Goal: Information Seeking & Learning: Learn about a topic

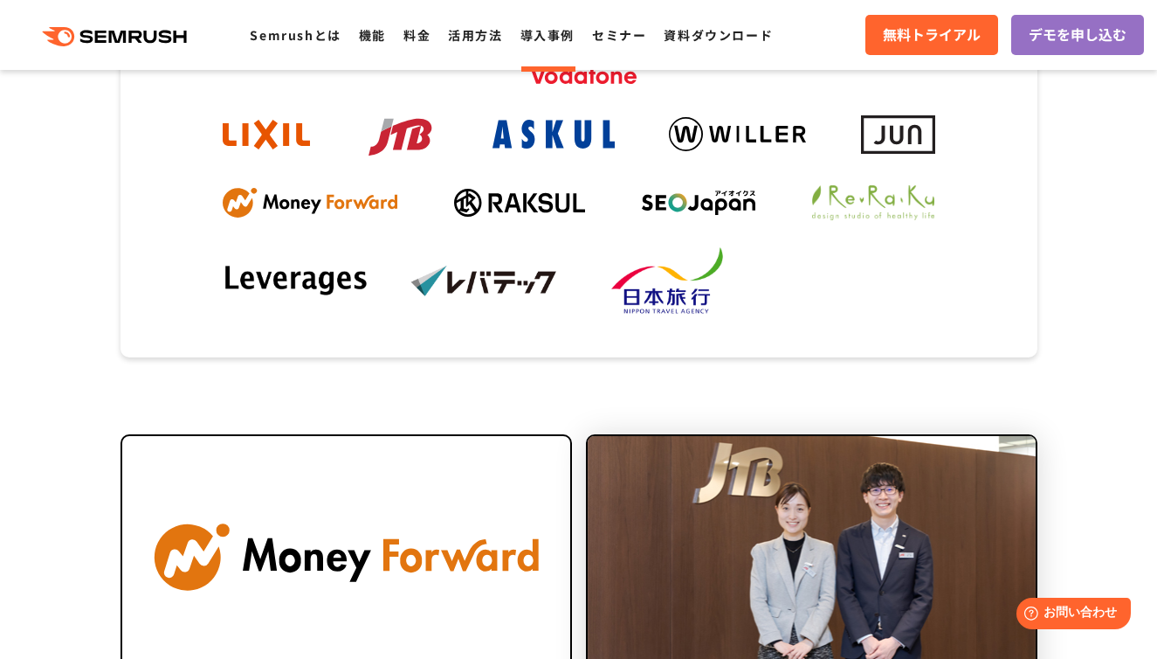
scroll to position [595, 0]
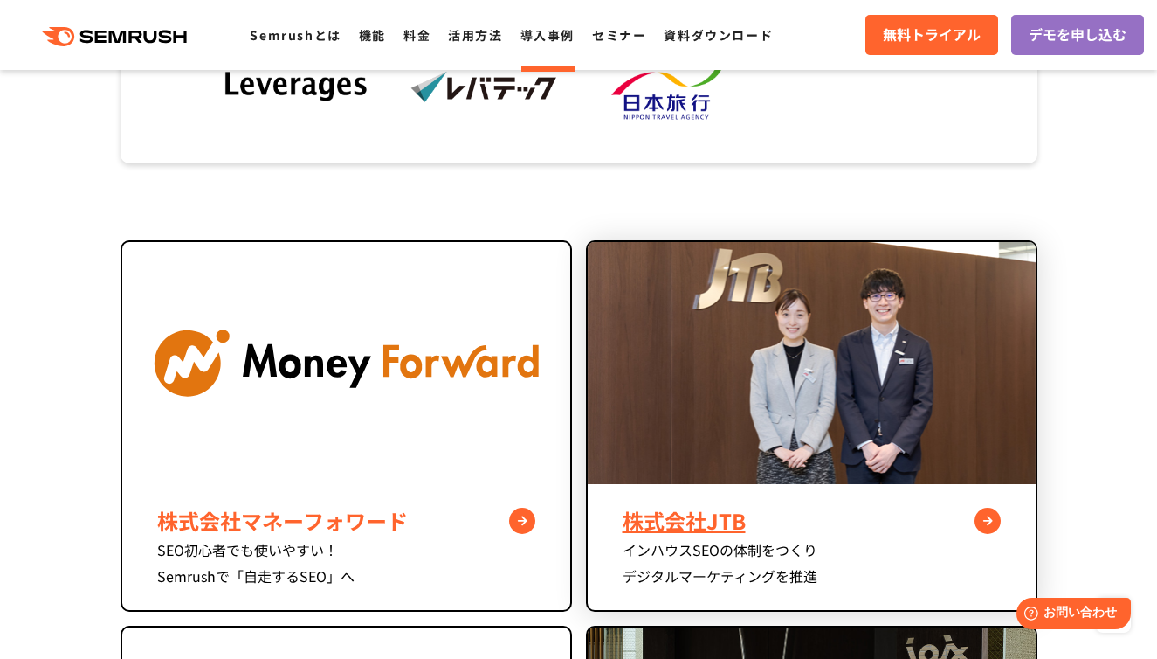
click at [734, 336] on img at bounding box center [812, 363] width 448 height 242
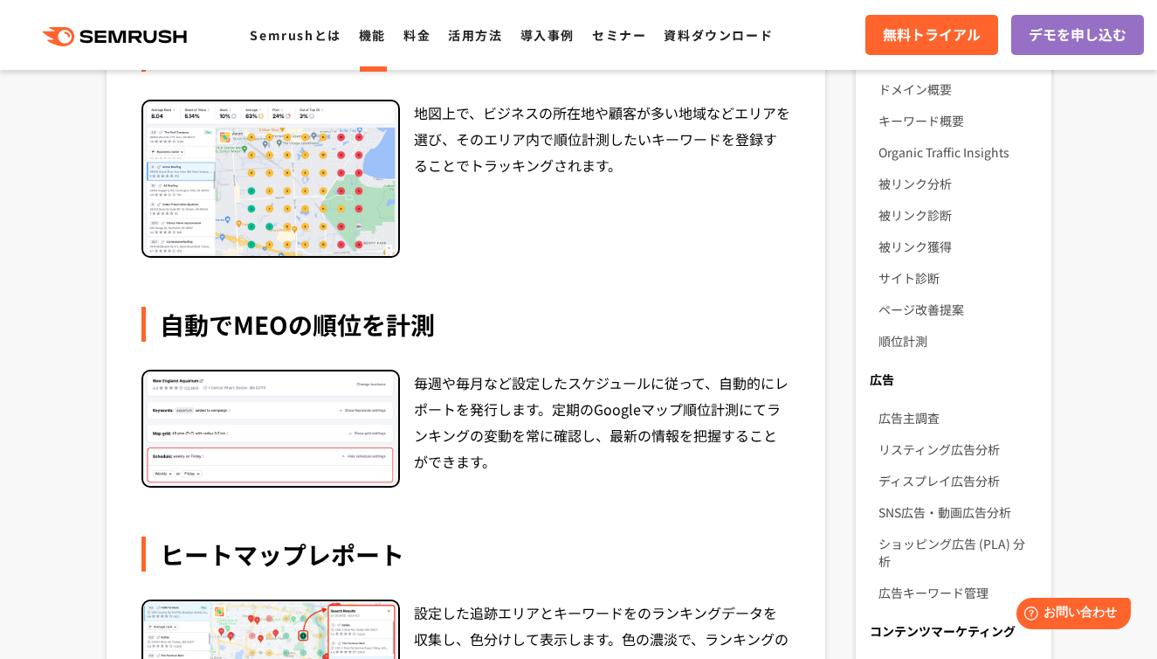
scroll to position [362, 0]
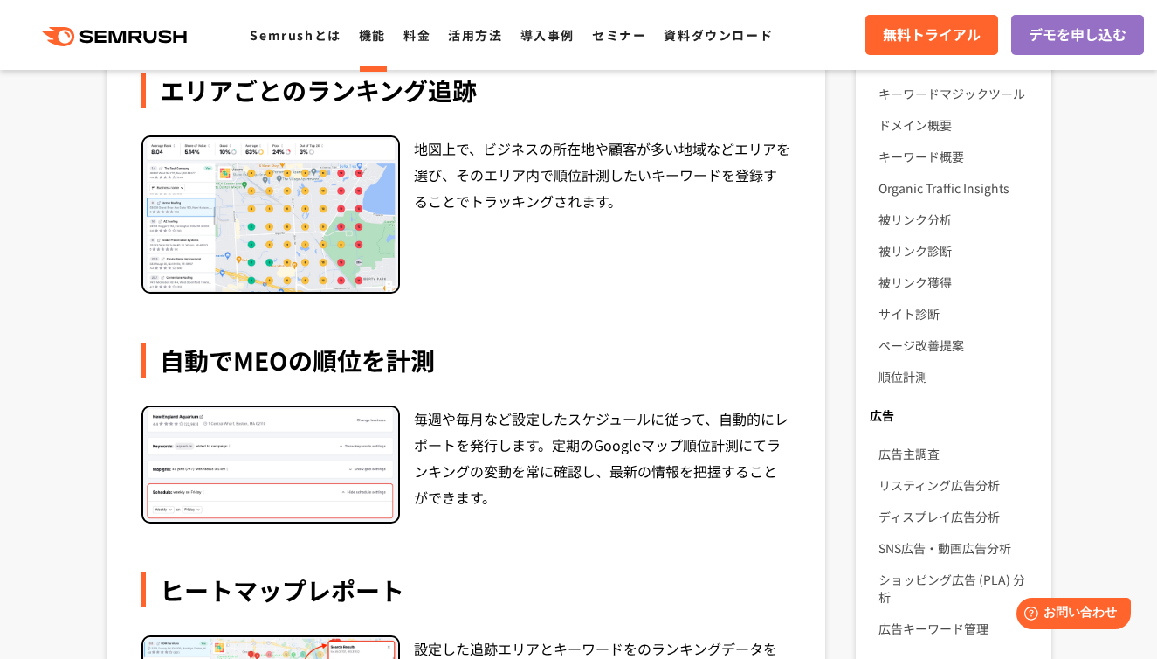
click at [254, 261] on img at bounding box center [270, 214] width 255 height 155
click at [238, 253] on img at bounding box center [270, 214] width 255 height 155
